Goal: Information Seeking & Learning: Learn about a topic

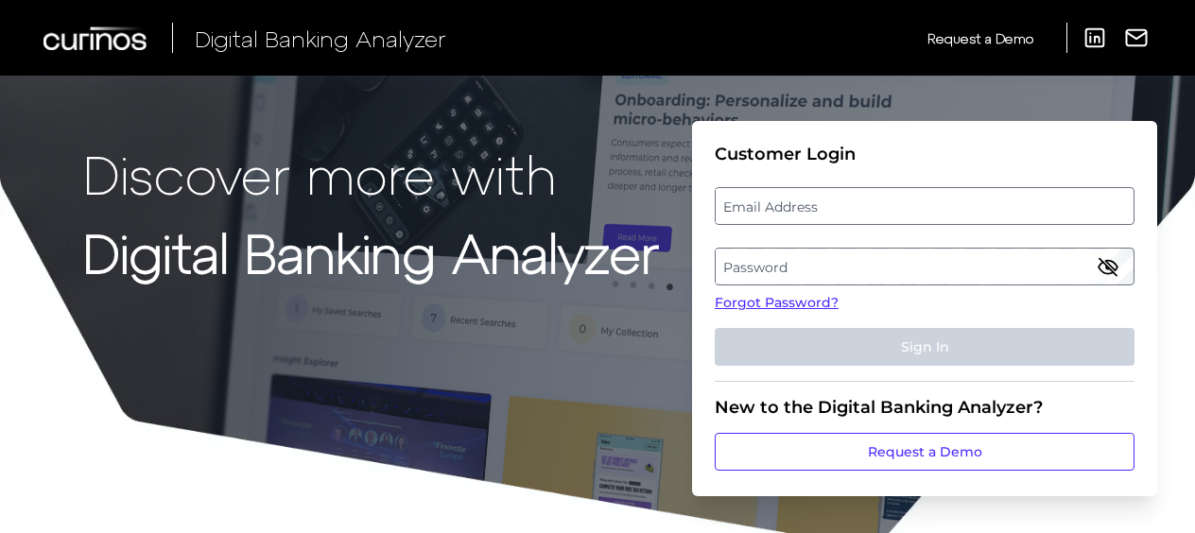
click at [788, 208] on label "Email Address" at bounding box center [924, 206] width 417 height 34
click at [788, 208] on input "email" at bounding box center [925, 206] width 420 height 38
paste input "[EMAIL_ADDRESS][DOMAIN_NAME]"
type input "[EMAIL_ADDRESS][DOMAIN_NAME]"
click at [790, 257] on label "Password" at bounding box center [924, 267] width 417 height 34
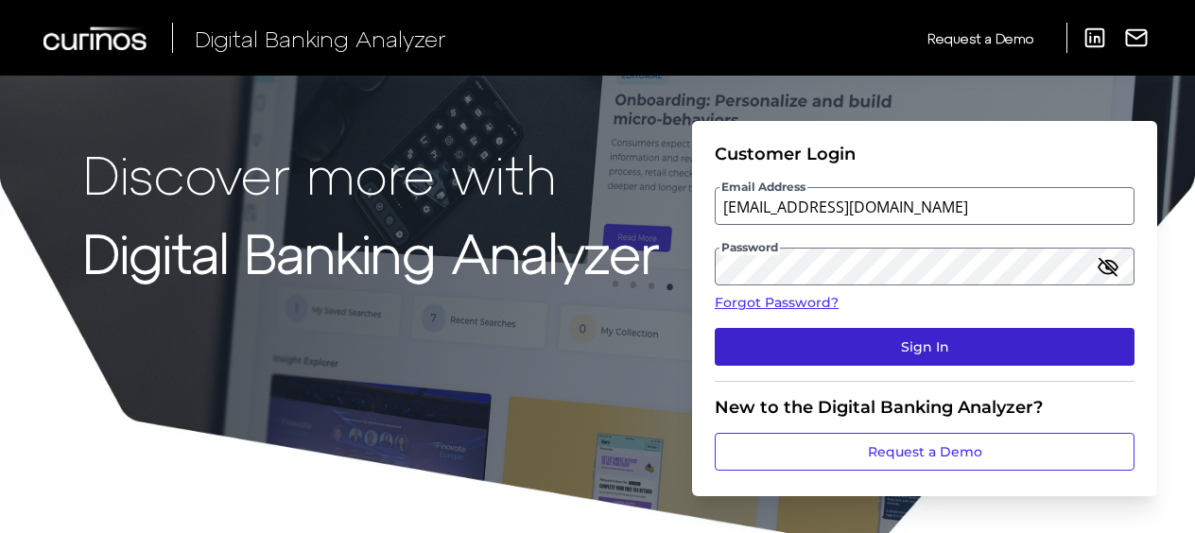
click at [855, 355] on button "Sign In" at bounding box center [925, 347] width 420 height 38
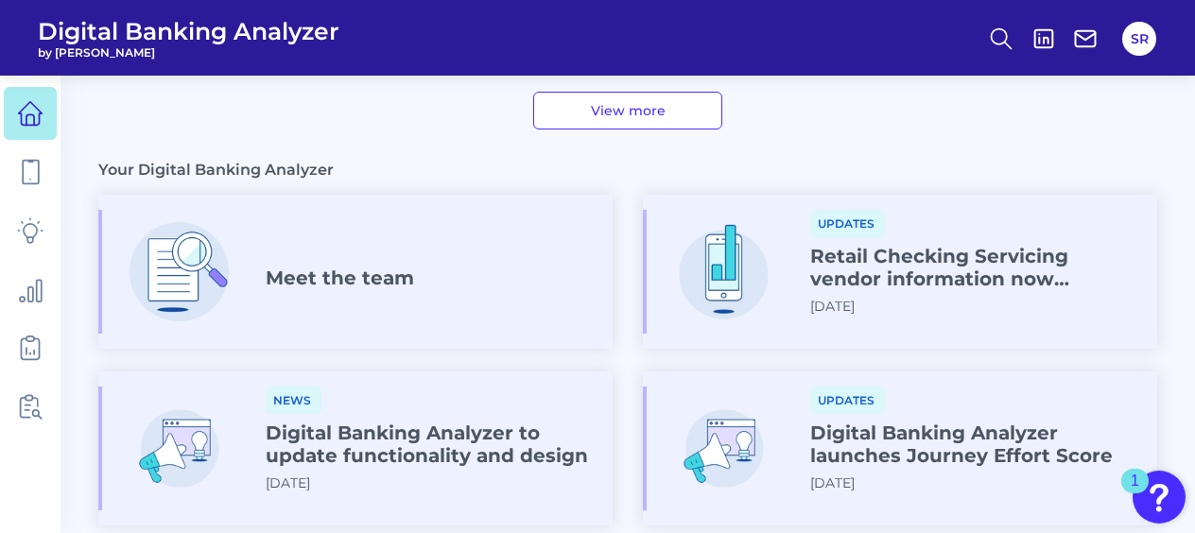
scroll to position [1021, 0]
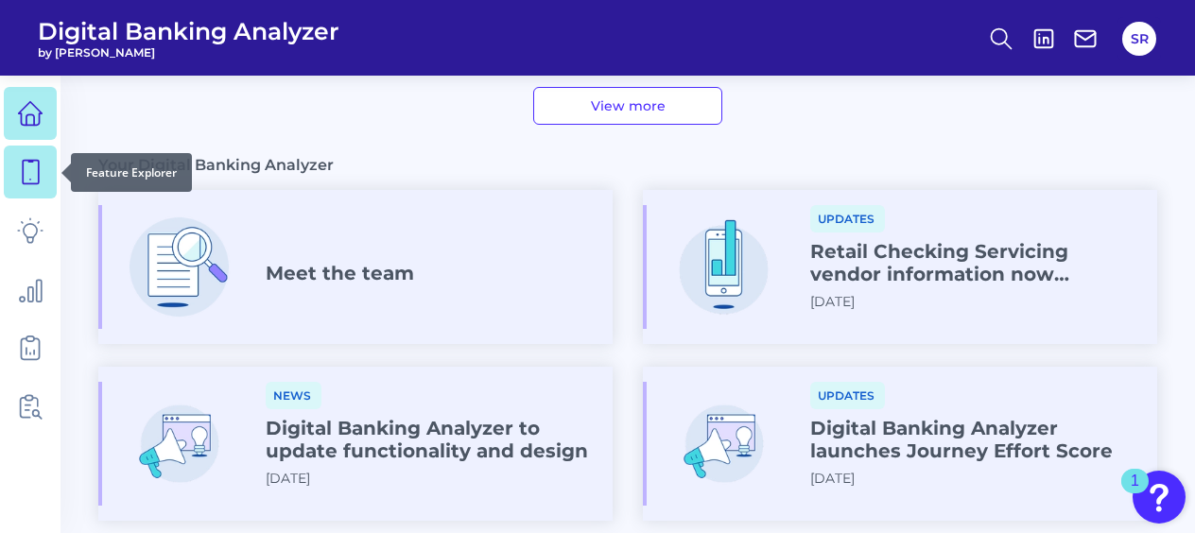
click at [31, 178] on icon at bounding box center [30, 172] width 26 height 26
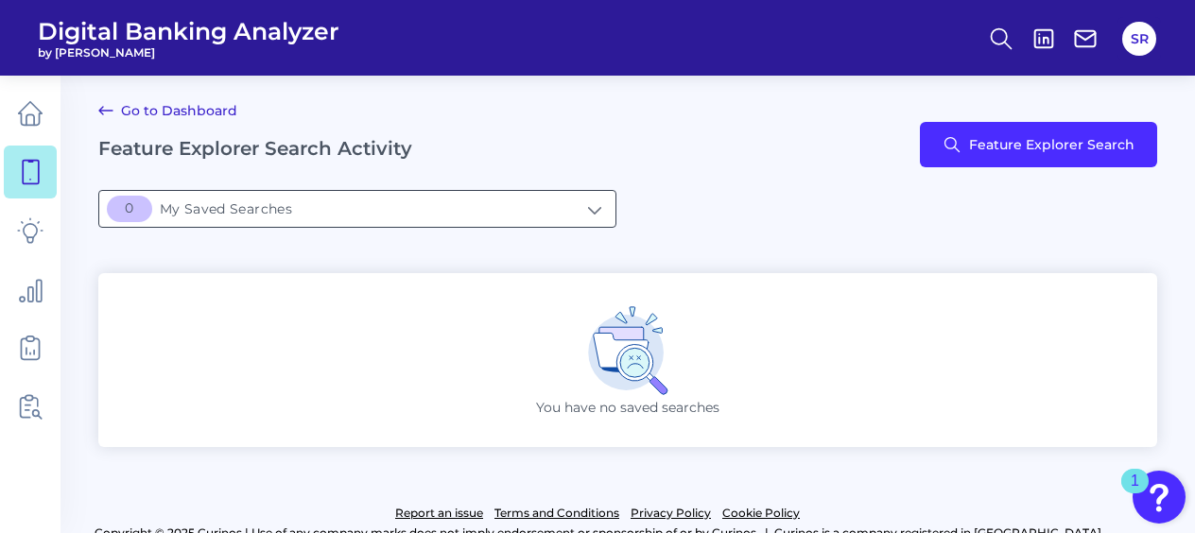
click at [442, 213] on input "[object Object]My Saved Searches" at bounding box center [357, 209] width 516 height 36
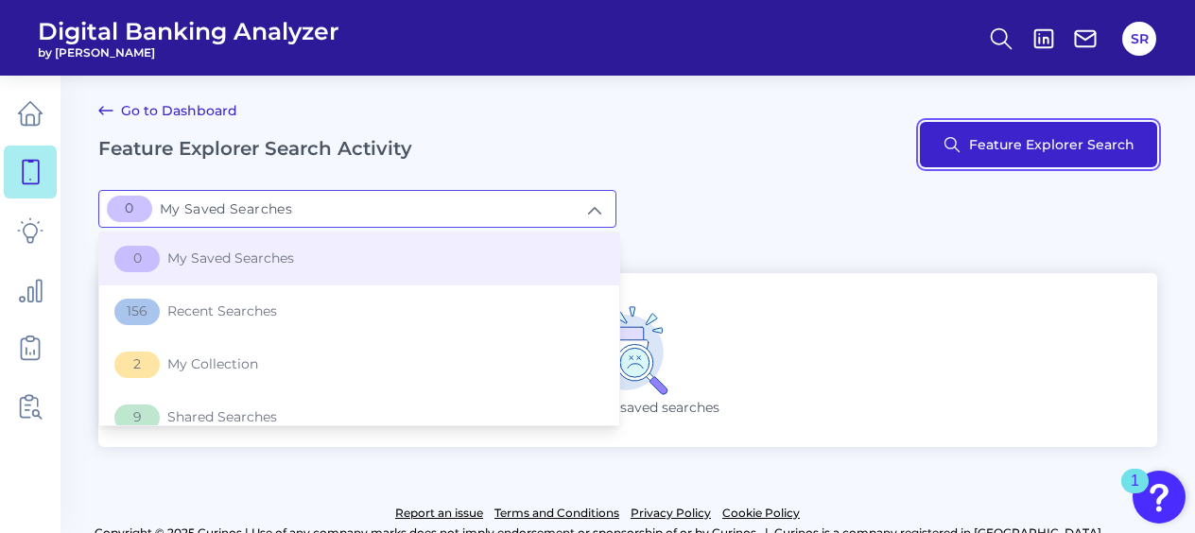
click at [995, 127] on button "Feature Explorer Search" at bounding box center [1038, 144] width 237 height 45
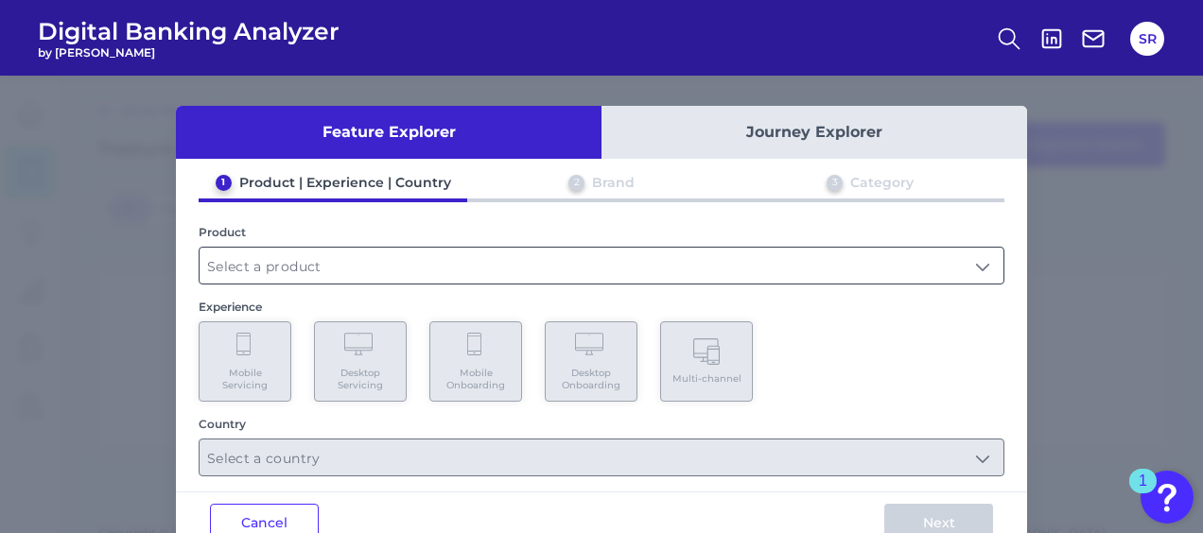
click at [309, 251] on input "text" at bounding box center [601, 266] width 804 height 36
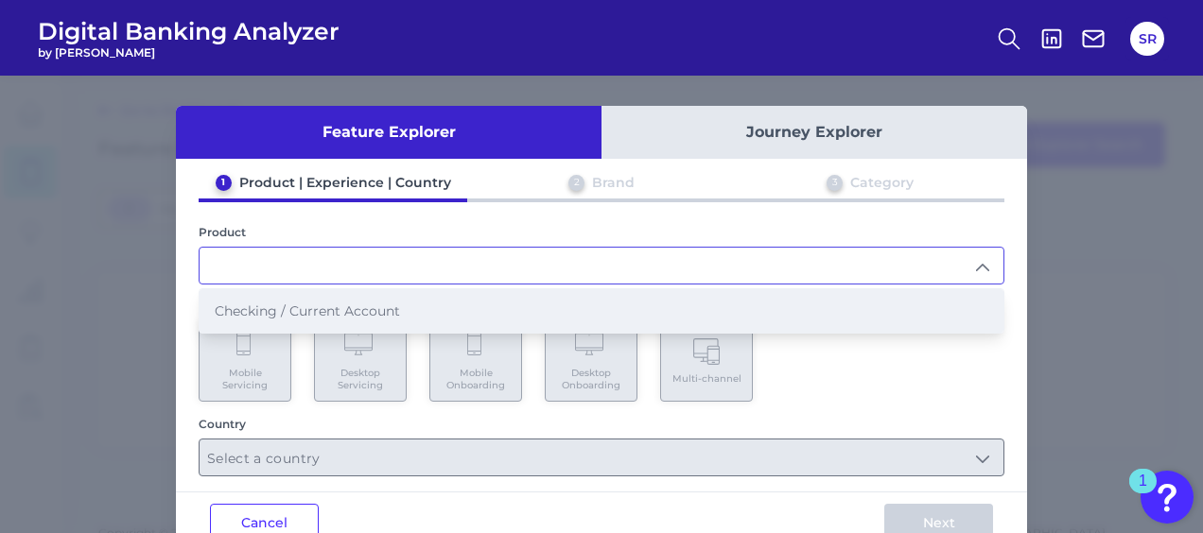
click at [310, 303] on span "Checking / Current Account" at bounding box center [307, 311] width 185 height 17
type input "Checking / Current Account"
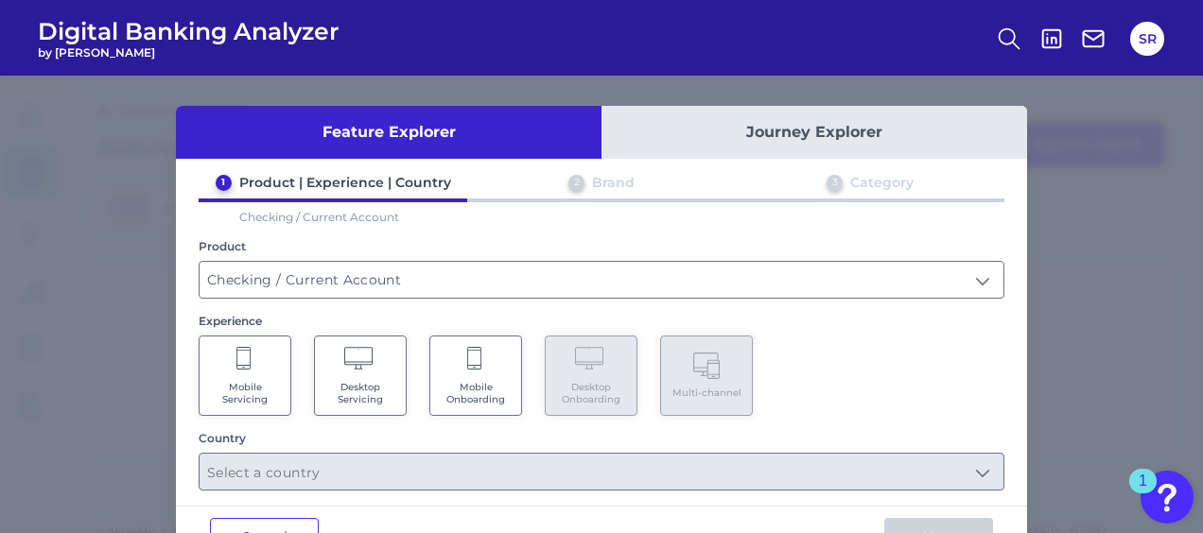
click at [251, 372] on Servicing "Mobile Servicing" at bounding box center [245, 376] width 93 height 80
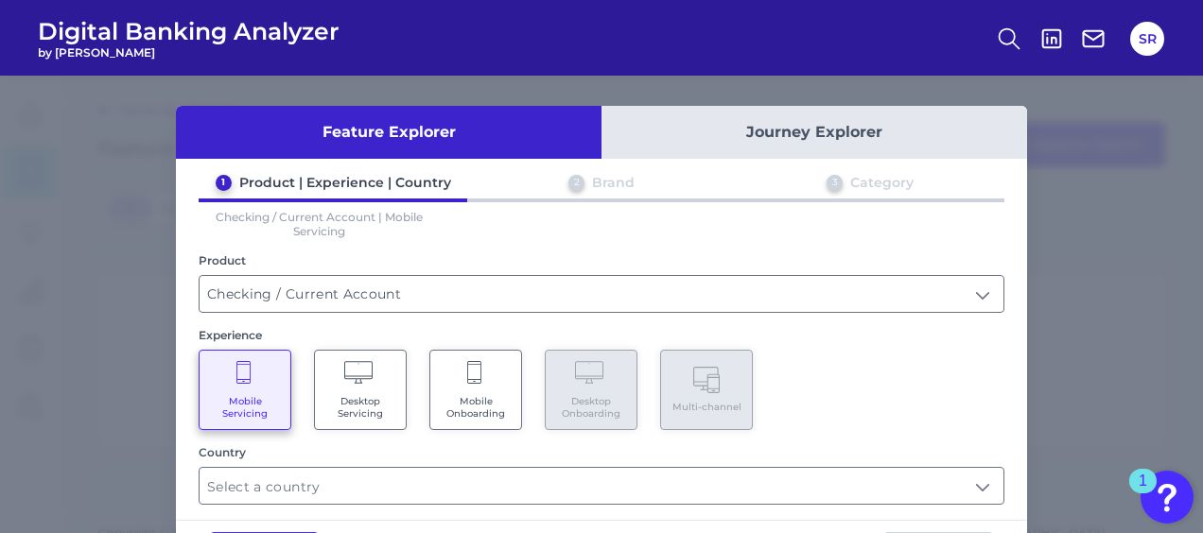
scroll to position [74, 0]
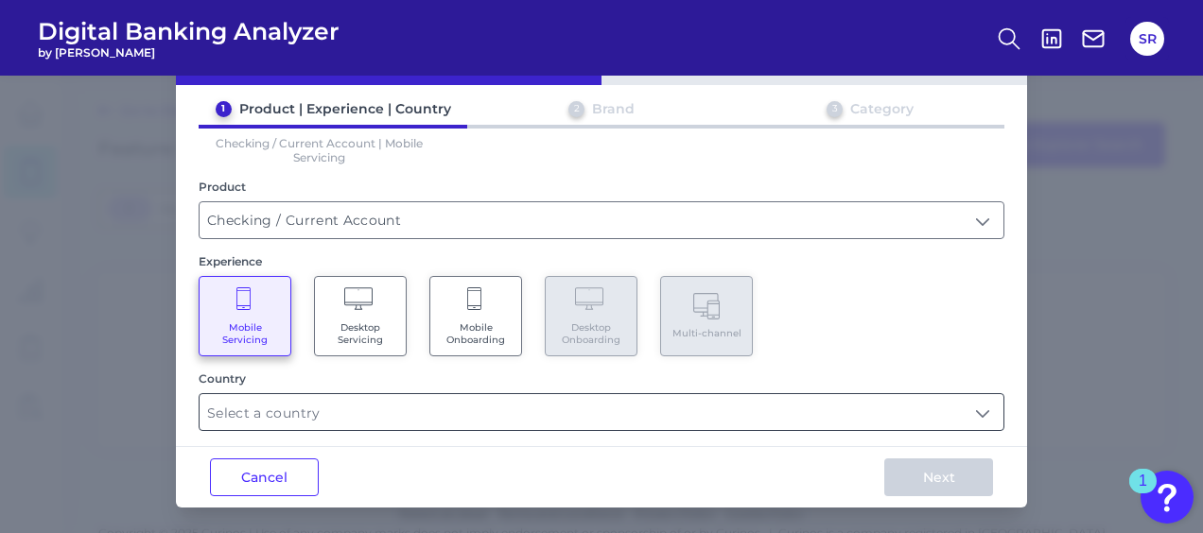
click at [482, 413] on input "text" at bounding box center [601, 412] width 804 height 36
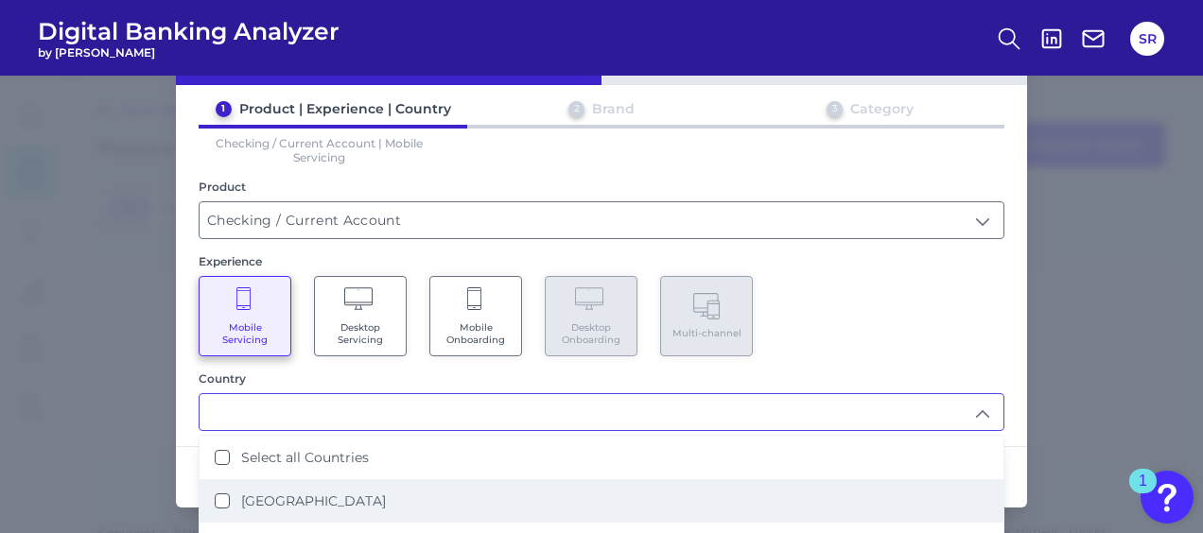
click at [290, 499] on label "[GEOGRAPHIC_DATA]" at bounding box center [313, 501] width 145 height 17
type input "[GEOGRAPHIC_DATA]"
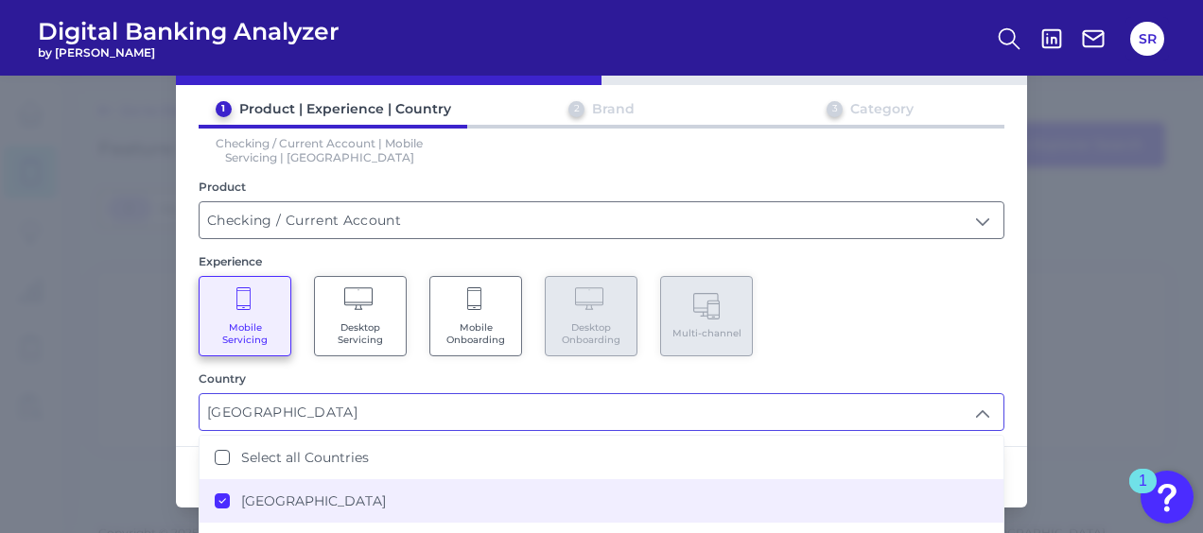
click at [1044, 408] on div "Feature Explorer Journey Explorer 1 Product | Experience | Country 2 Brand 3 Ca…" at bounding box center [601, 305] width 1203 height 458
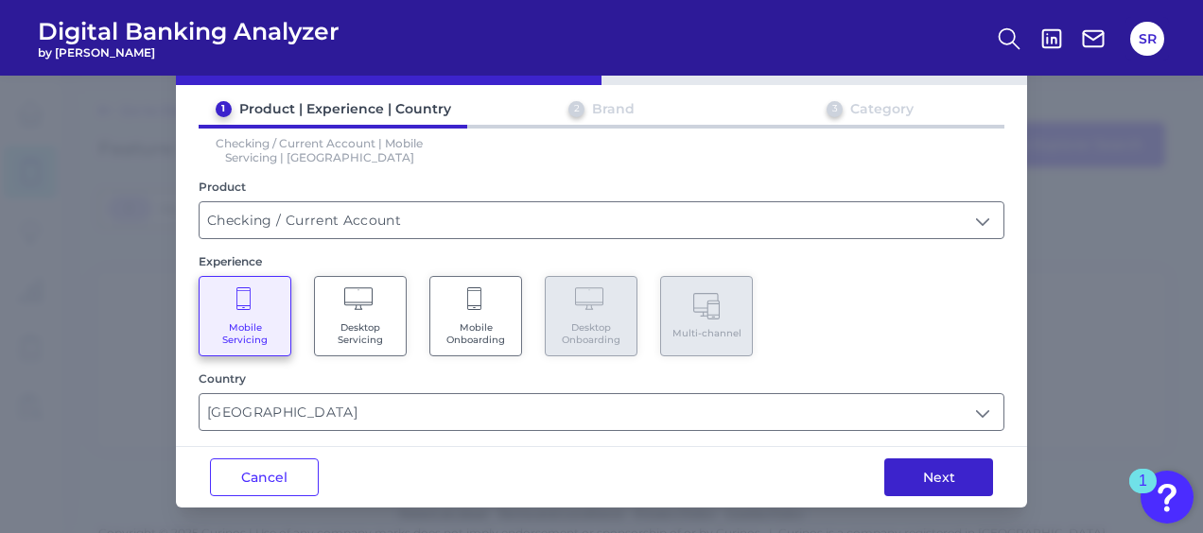
click at [941, 475] on button "Next" at bounding box center [938, 478] width 109 height 38
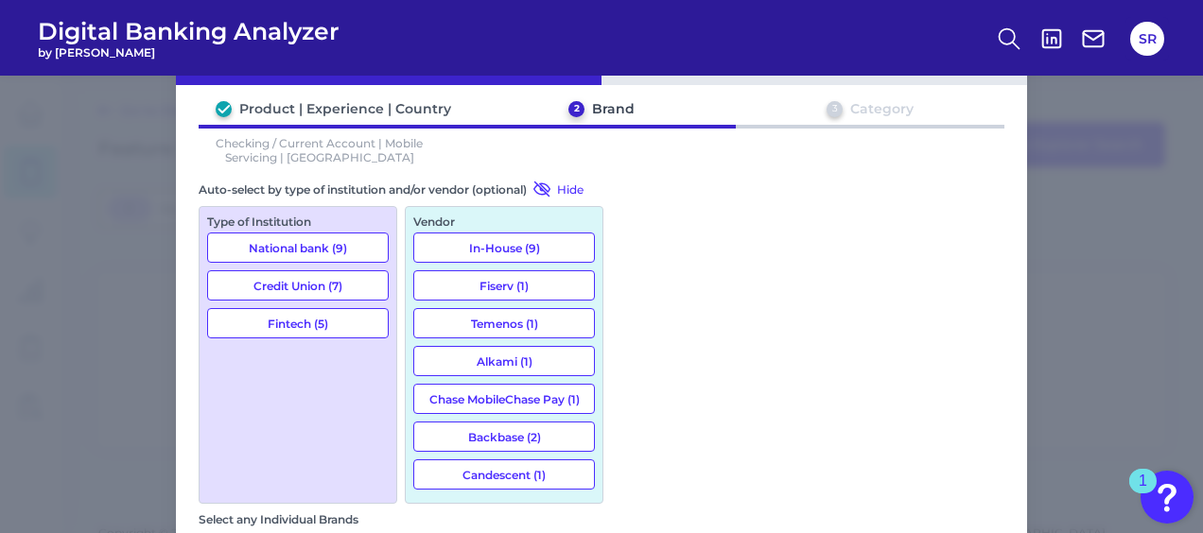
scroll to position [151, 0]
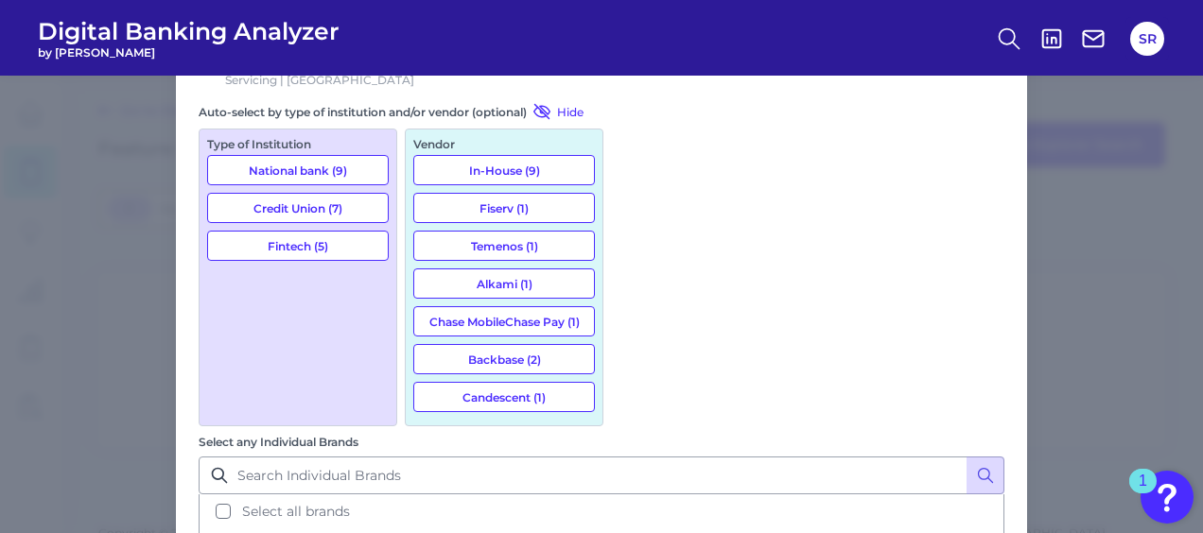
drag, startPoint x: 995, startPoint y: 224, endPoint x: 993, endPoint y: 265, distance: 40.8
drag, startPoint x: 993, startPoint y: 265, endPoint x: 1079, endPoint y: 277, distance: 86.9
click at [1079, 277] on div "Feature Explorer Journey Explorer Product | Experience | Country 2 Brand 3 Cate…" at bounding box center [601, 305] width 1203 height 458
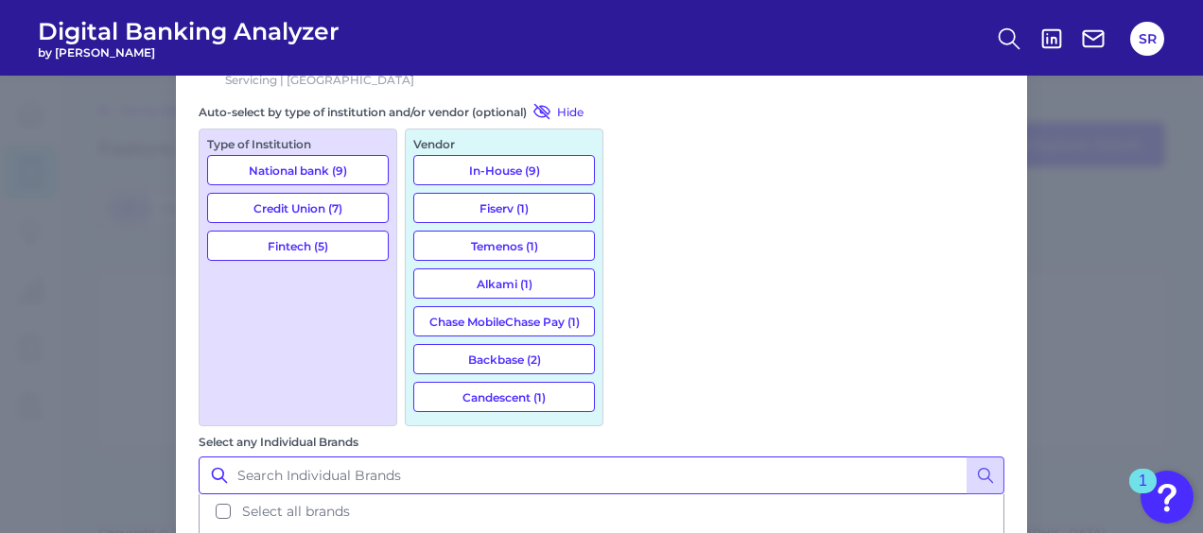
click at [705, 457] on input "Select any Individual Brands" at bounding box center [601, 476] width 805 height 38
type input "sofi"
drag, startPoint x: 1000, startPoint y: 261, endPoint x: 1002, endPoint y: 298, distance: 36.9
click at [1002, 298] on div "Product | Experience | Country 2 Brand 3 Category Checking / Current Account | …" at bounding box center [601, 391] width 851 height 736
drag, startPoint x: 1002, startPoint y: 298, endPoint x: 1059, endPoint y: 308, distance: 57.7
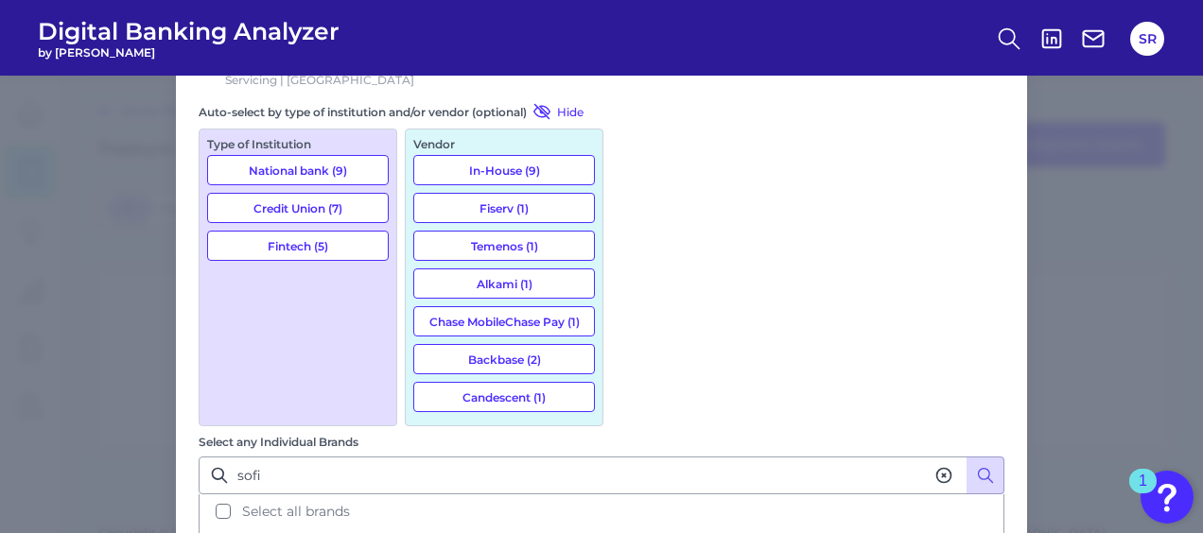
click at [1059, 308] on div "Feature Explorer Journey Explorer Product | Experience | Country 2 Brand 3 Cate…" at bounding box center [601, 305] width 1203 height 458
click at [1038, 269] on div "Feature Explorer Journey Explorer Product | Experience | Country 2 Brand 3 Cate…" at bounding box center [601, 305] width 1203 height 458
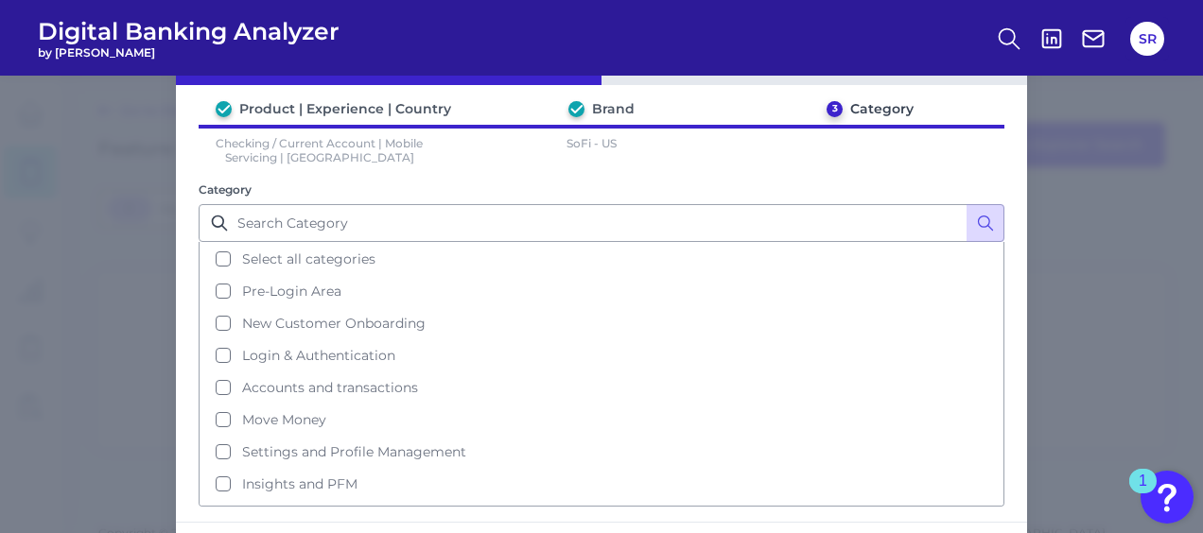
scroll to position [151, 0]
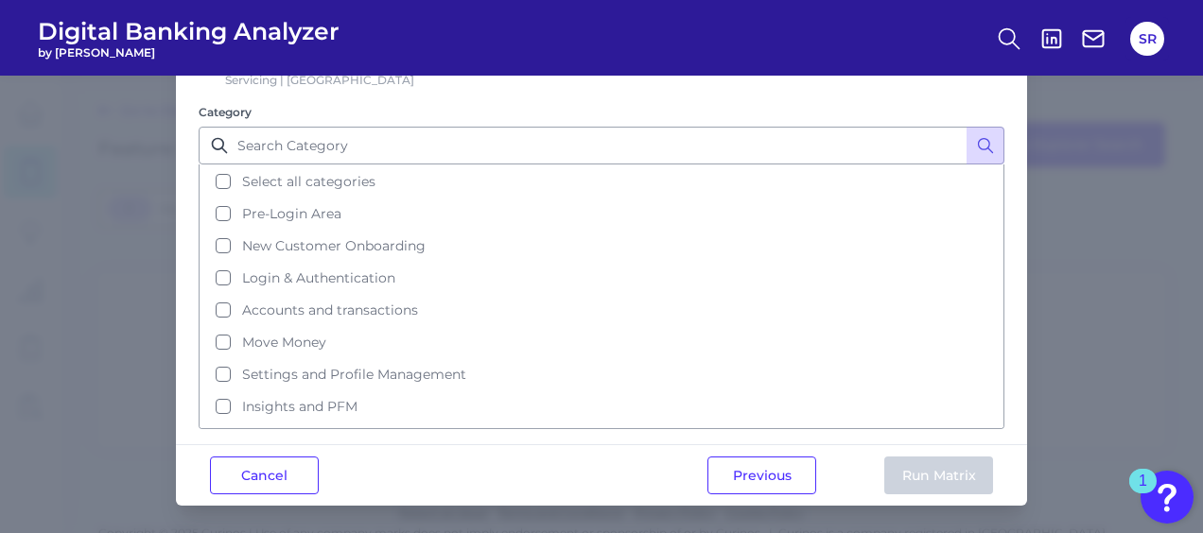
click at [213, 144] on icon at bounding box center [219, 145] width 19 height 19
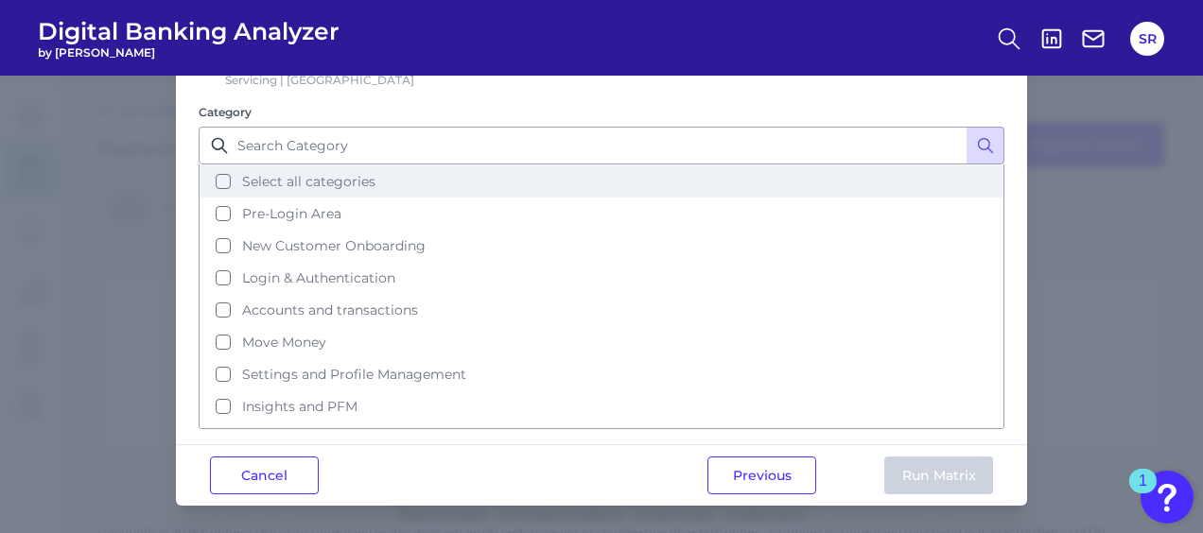
click at [216, 180] on button "Select all categories" at bounding box center [601, 181] width 802 height 32
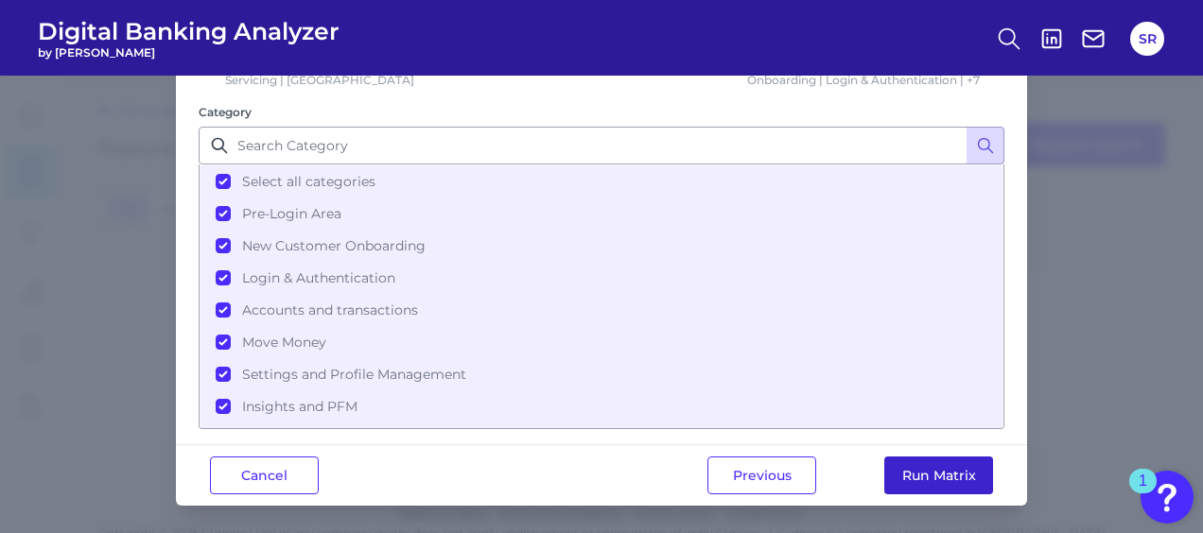
click at [918, 475] on button "Run Matrix" at bounding box center [938, 476] width 109 height 38
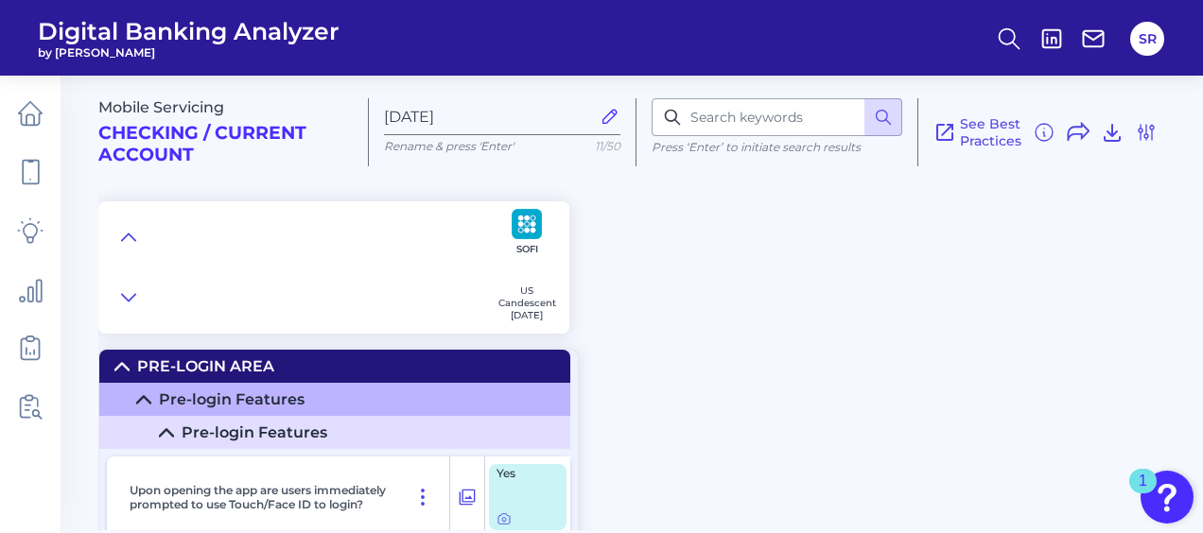
click at [354, 372] on summary "Pre-Login Area" at bounding box center [334, 366] width 471 height 33
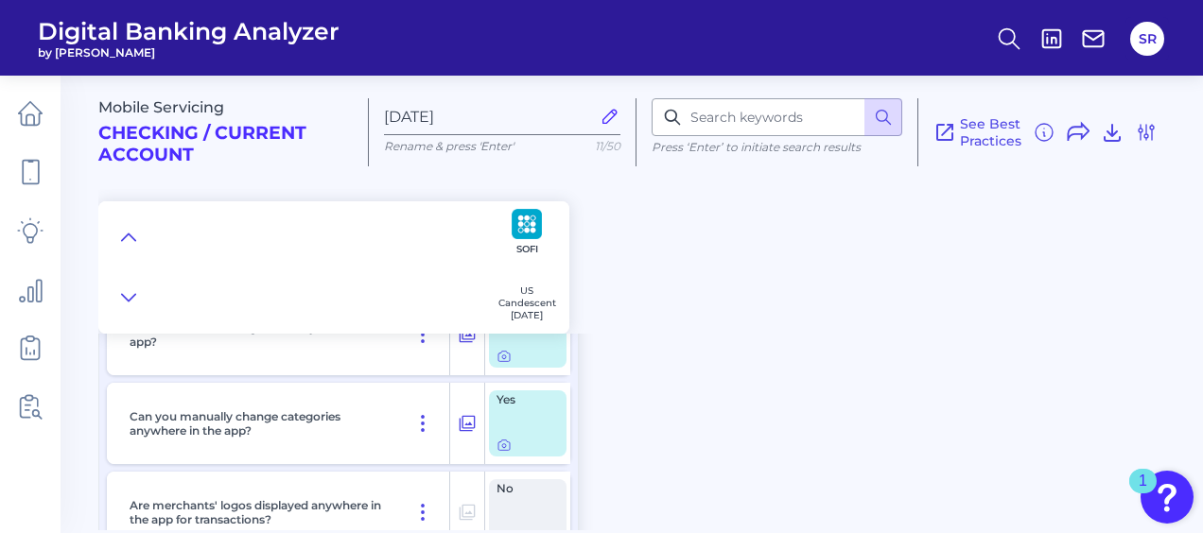
scroll to position [4411, 0]
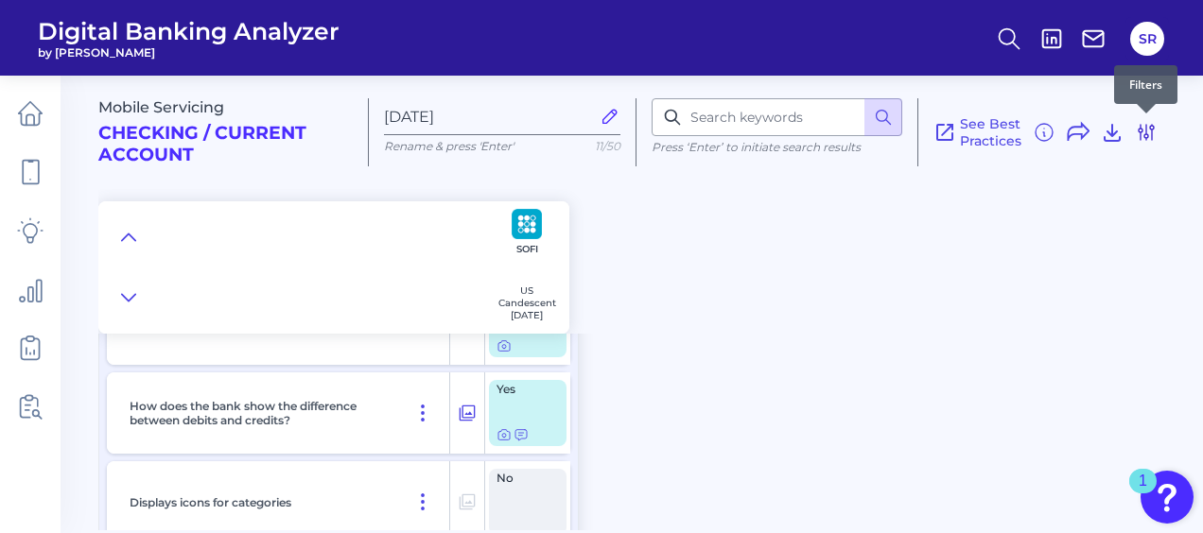
click at [1150, 144] on button at bounding box center [1145, 132] width 23 height 30
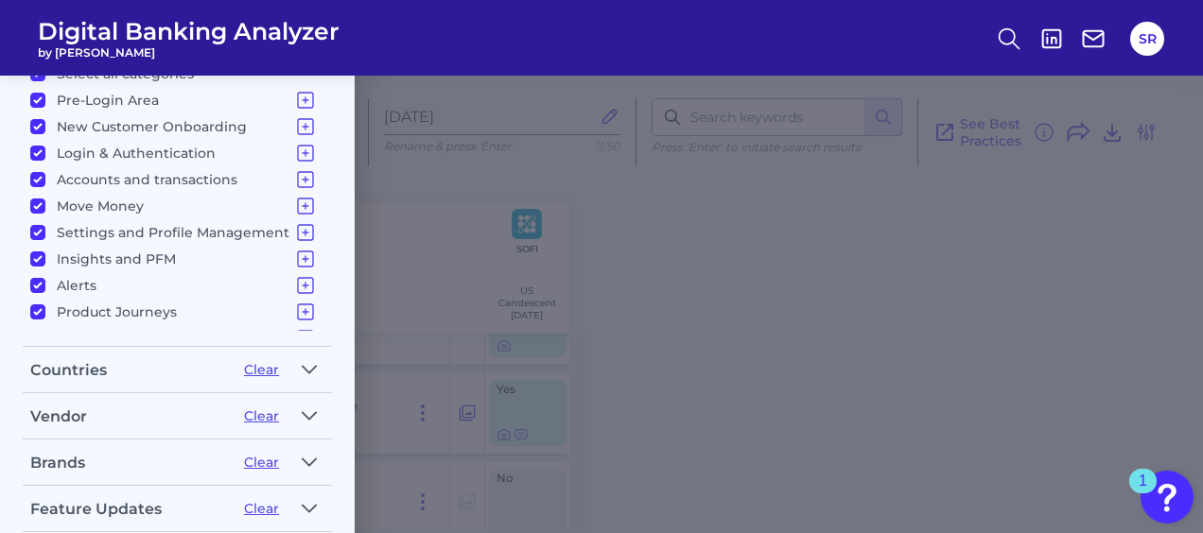
scroll to position [19, 0]
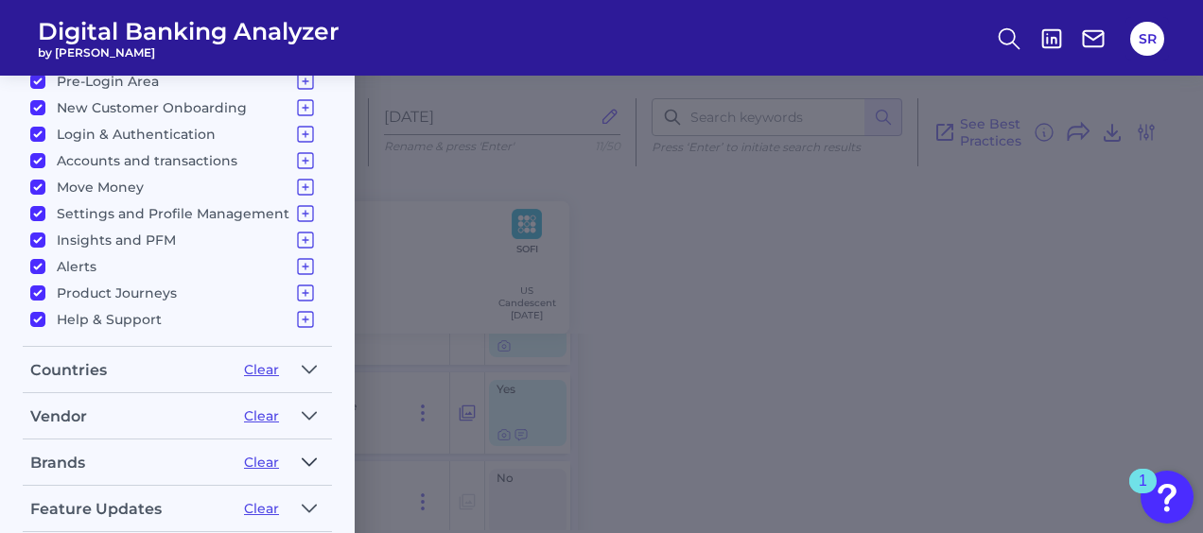
click at [308, 451] on icon "button" at bounding box center [309, 462] width 15 height 23
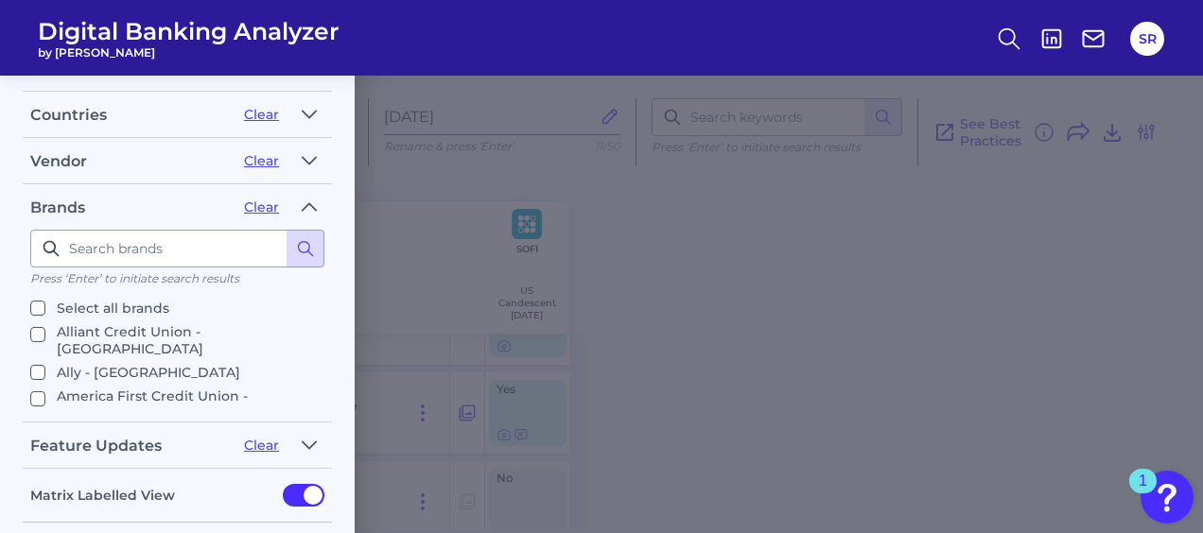
scroll to position [1, 0]
click at [146, 234] on input at bounding box center [177, 249] width 294 height 38
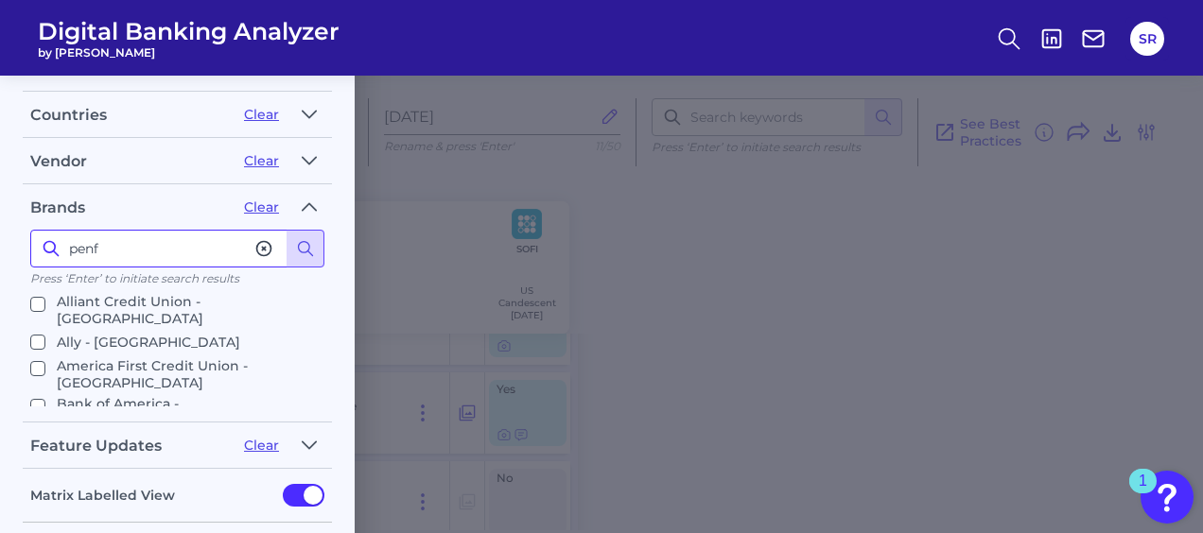
scroll to position [31, 0]
type input "pentagon"
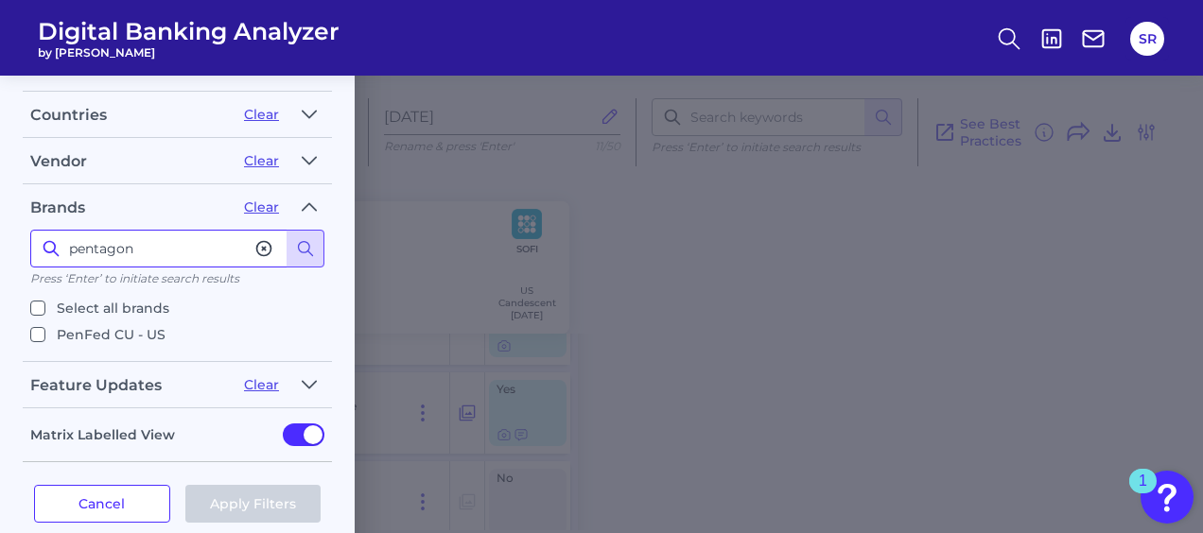
scroll to position [0, 0]
click at [126, 326] on p "PenFed CU - US" at bounding box center [111, 334] width 109 height 23
click at [45, 327] on input "PenFed CU - US" at bounding box center [37, 334] width 15 height 15
checkbox input "true"
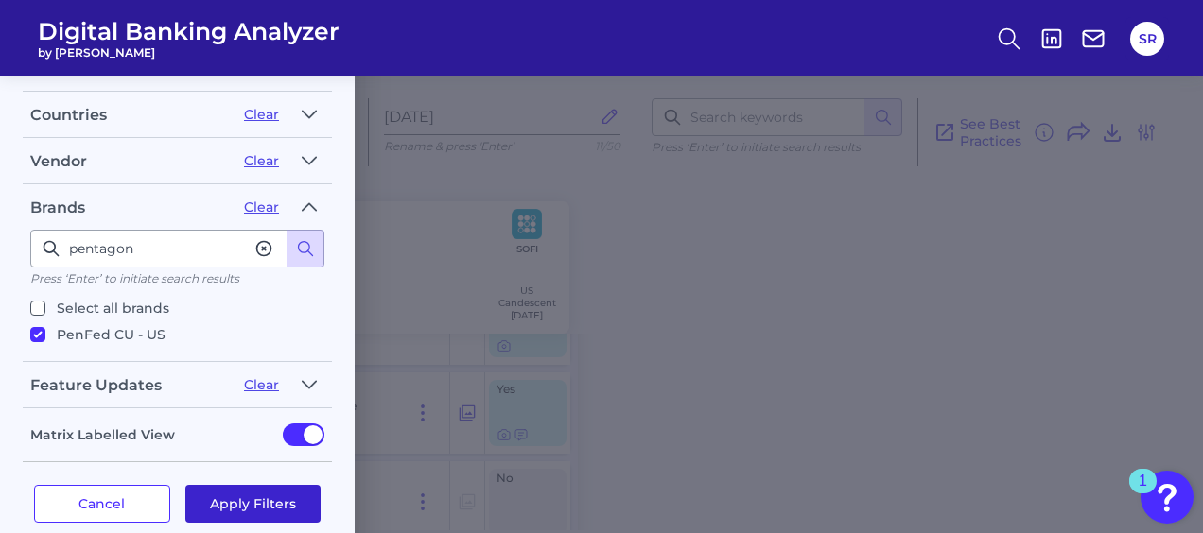
click at [224, 485] on button "Apply Filters" at bounding box center [253, 504] width 136 height 38
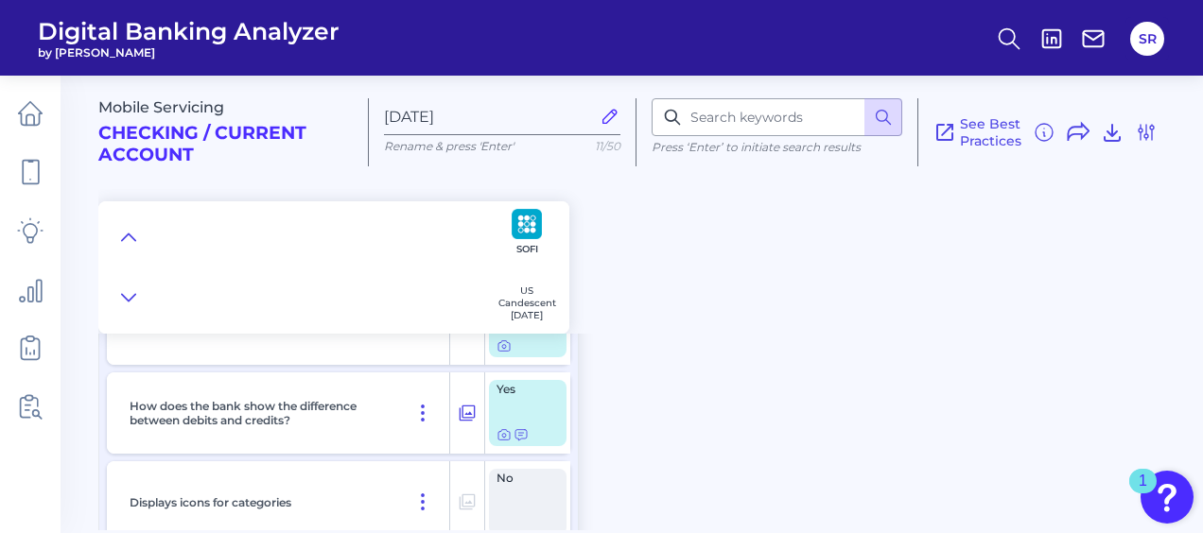
click at [224, 476] on div "Displays icons for categories" at bounding box center [286, 501] width 328 height 81
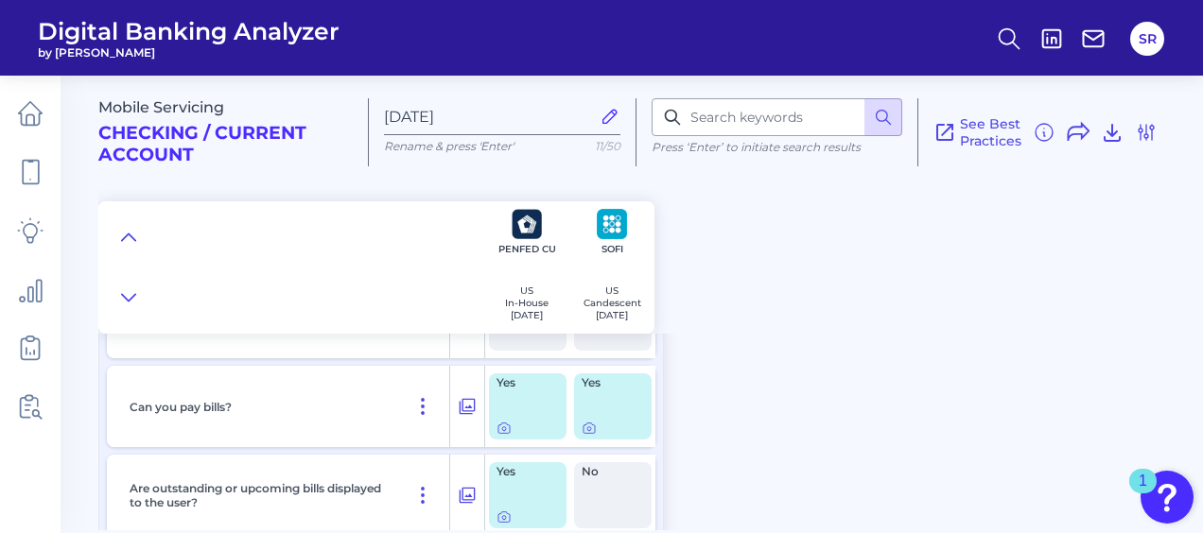
scroll to position [6324, 0]
